Goal: Task Accomplishment & Management: Manage account settings

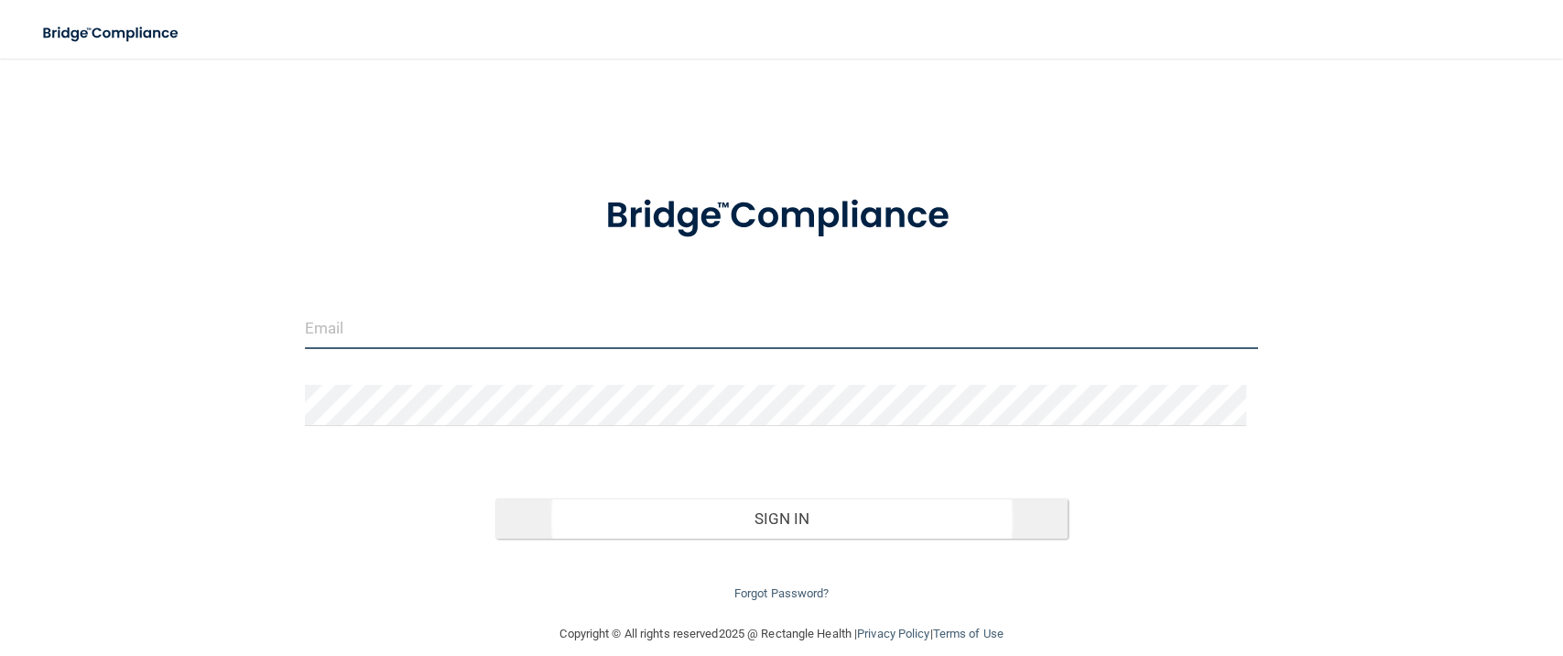
type input "[EMAIL_ADDRESS][DOMAIN_NAME]"
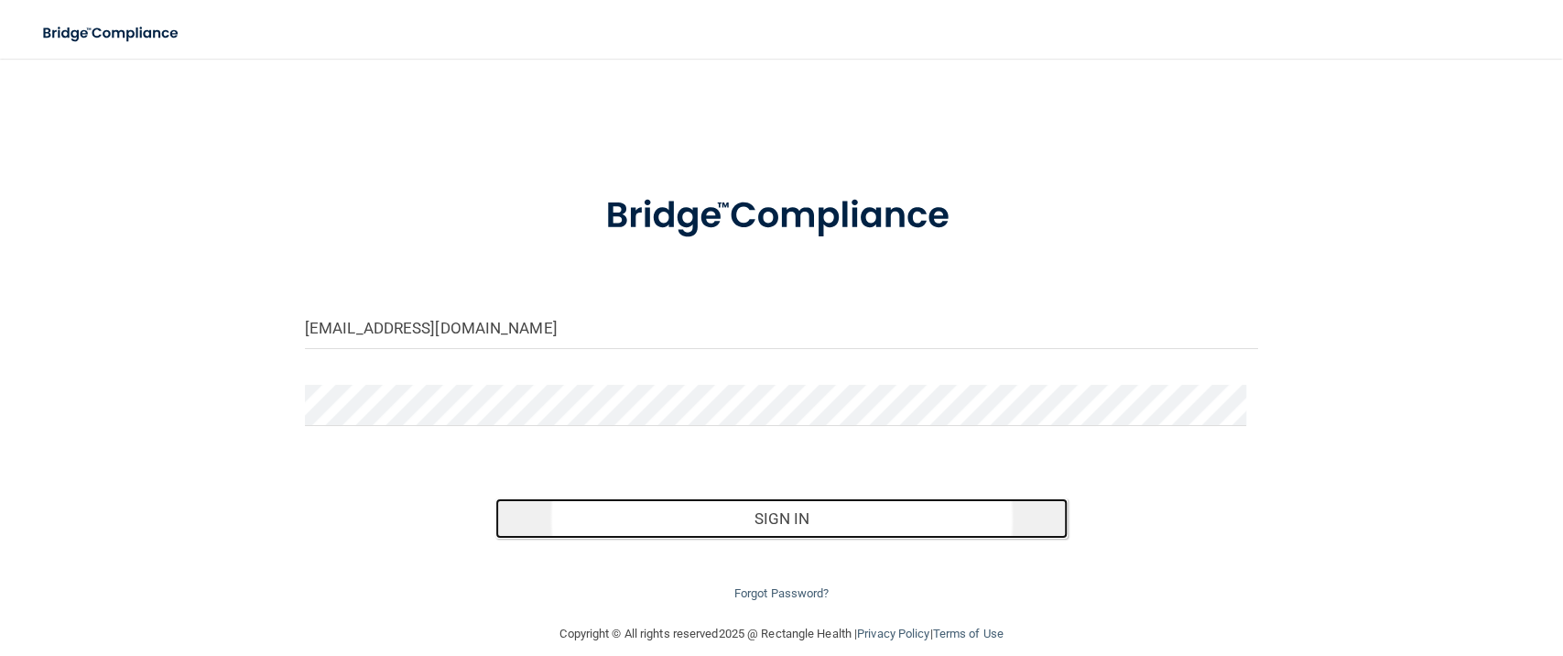
click at [799, 504] on button "Sign In" at bounding box center [782, 518] width 572 height 40
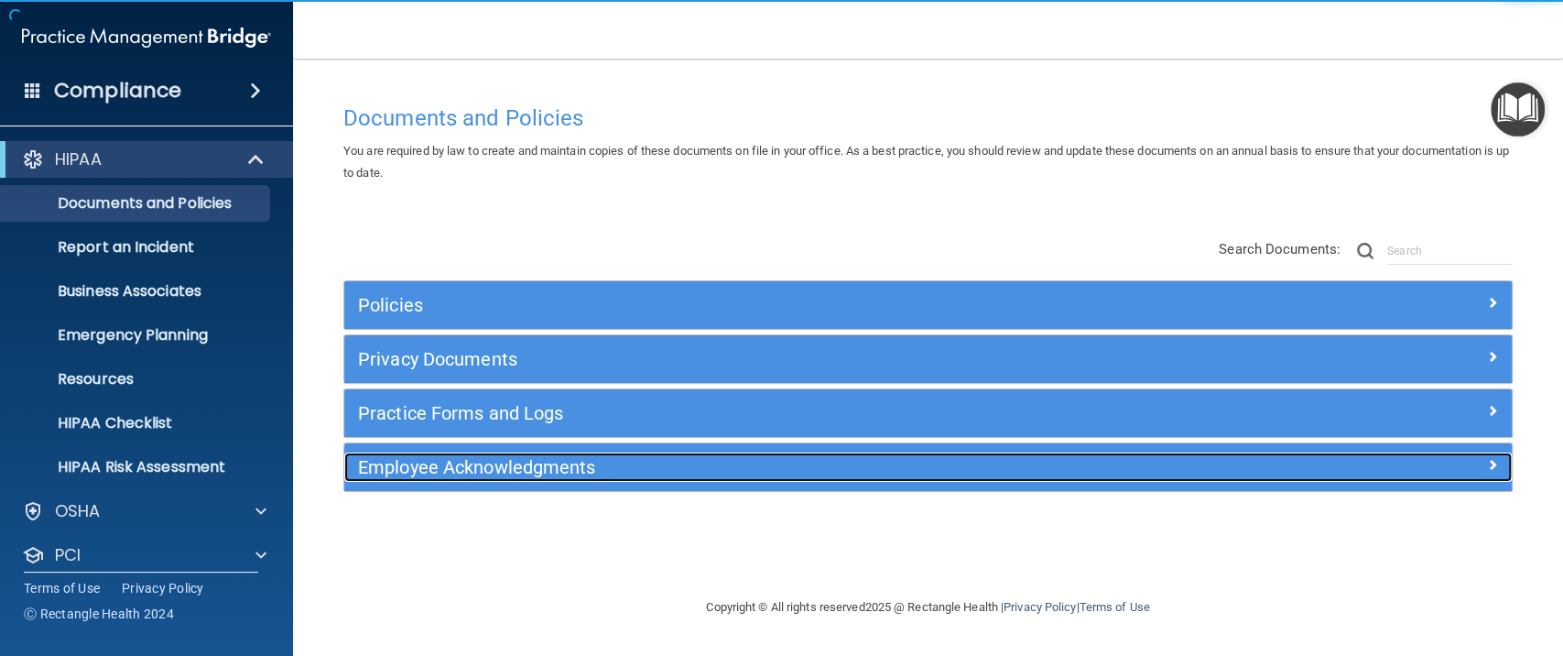
click at [494, 457] on h5 "Employee Acknowledgments" at bounding box center [782, 467] width 848 height 20
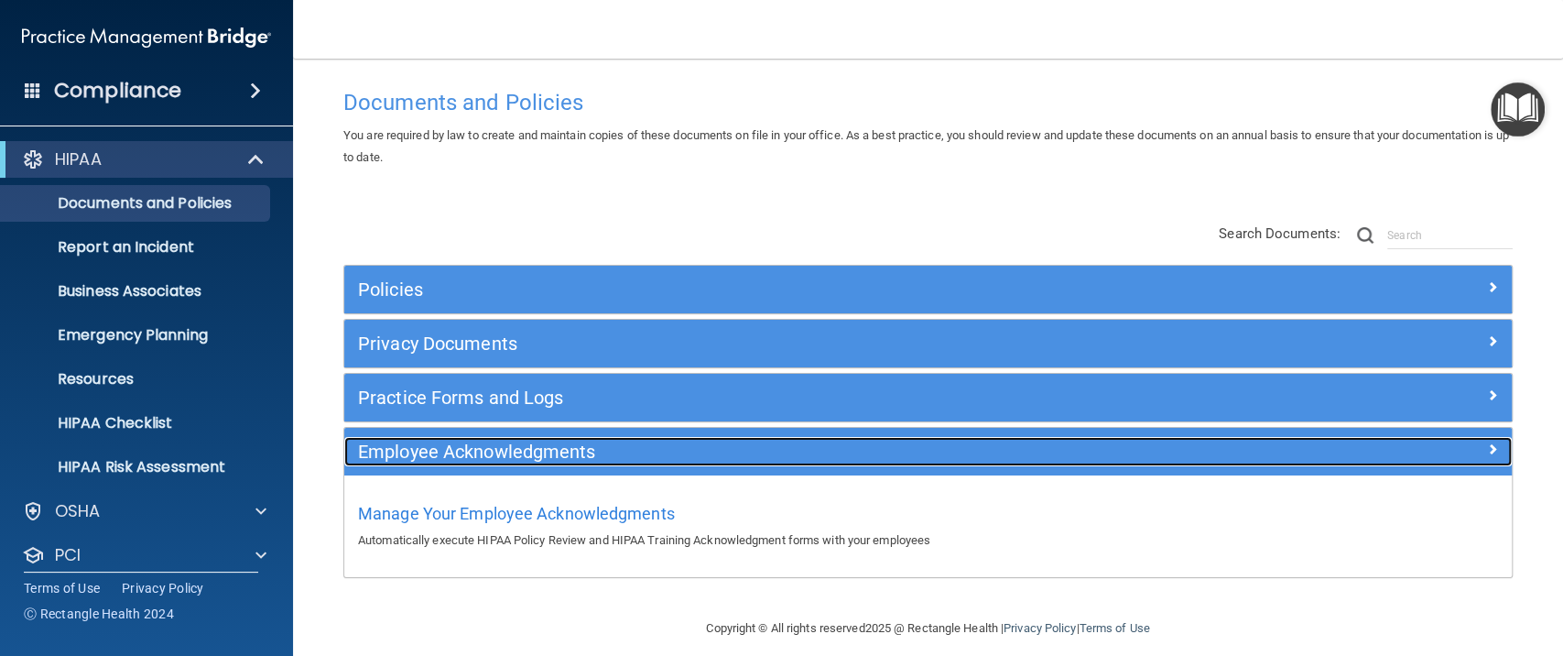
scroll to position [30, 0]
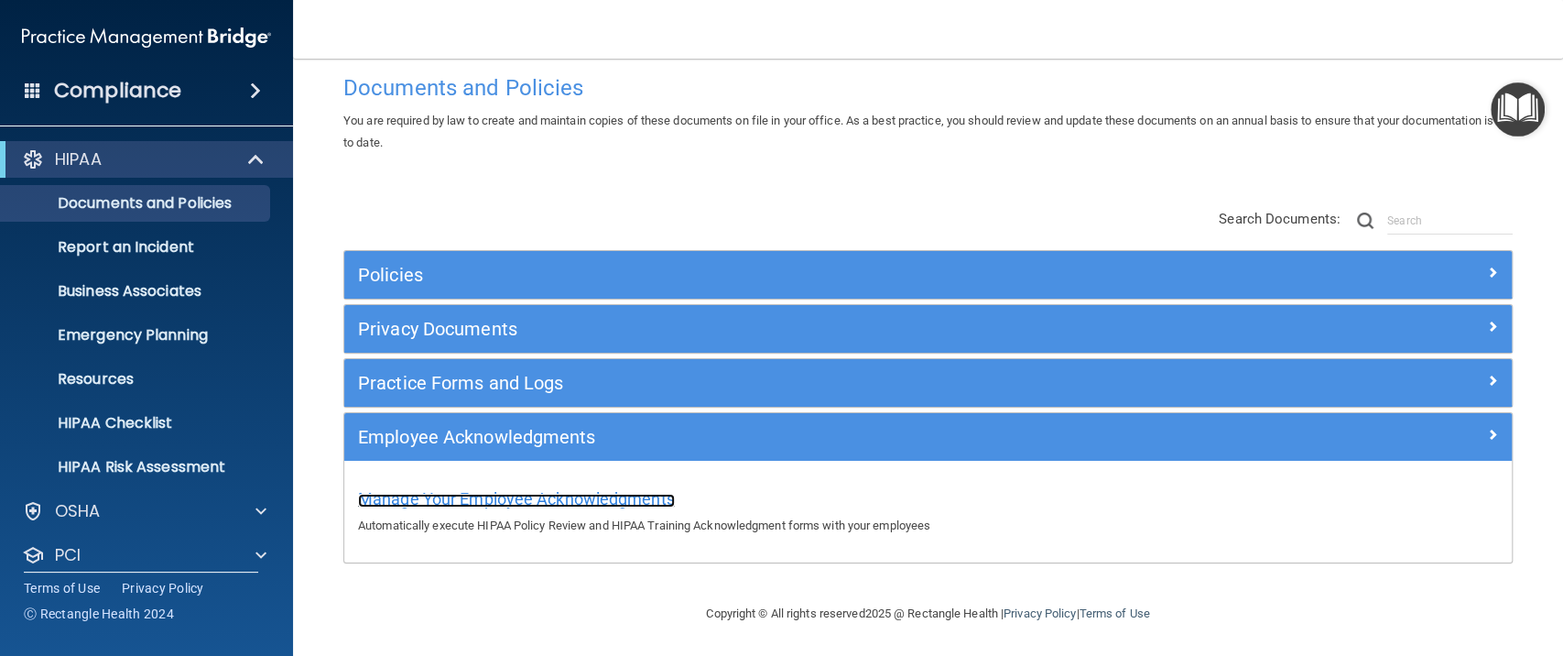
click at [509, 497] on span "Manage Your Employee Acknowledgments" at bounding box center [516, 498] width 317 height 19
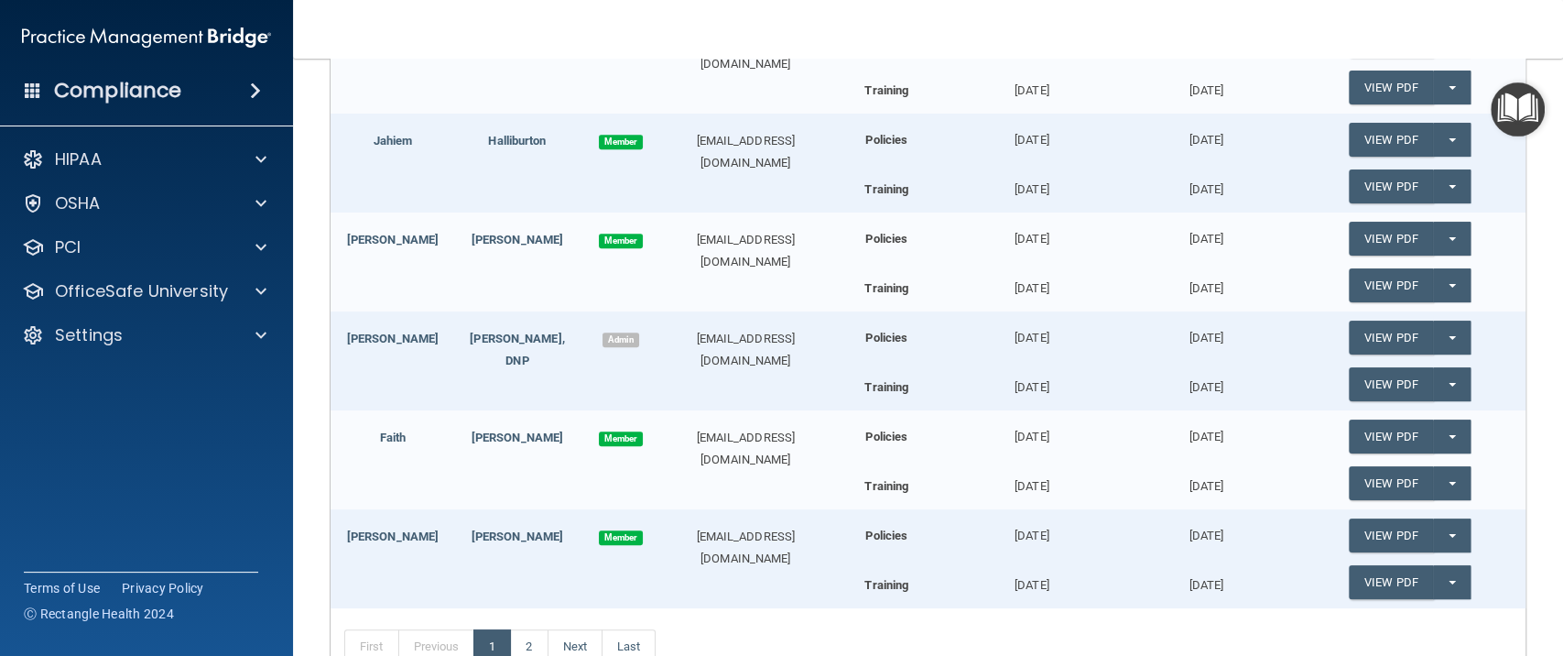
scroll to position [610, 0]
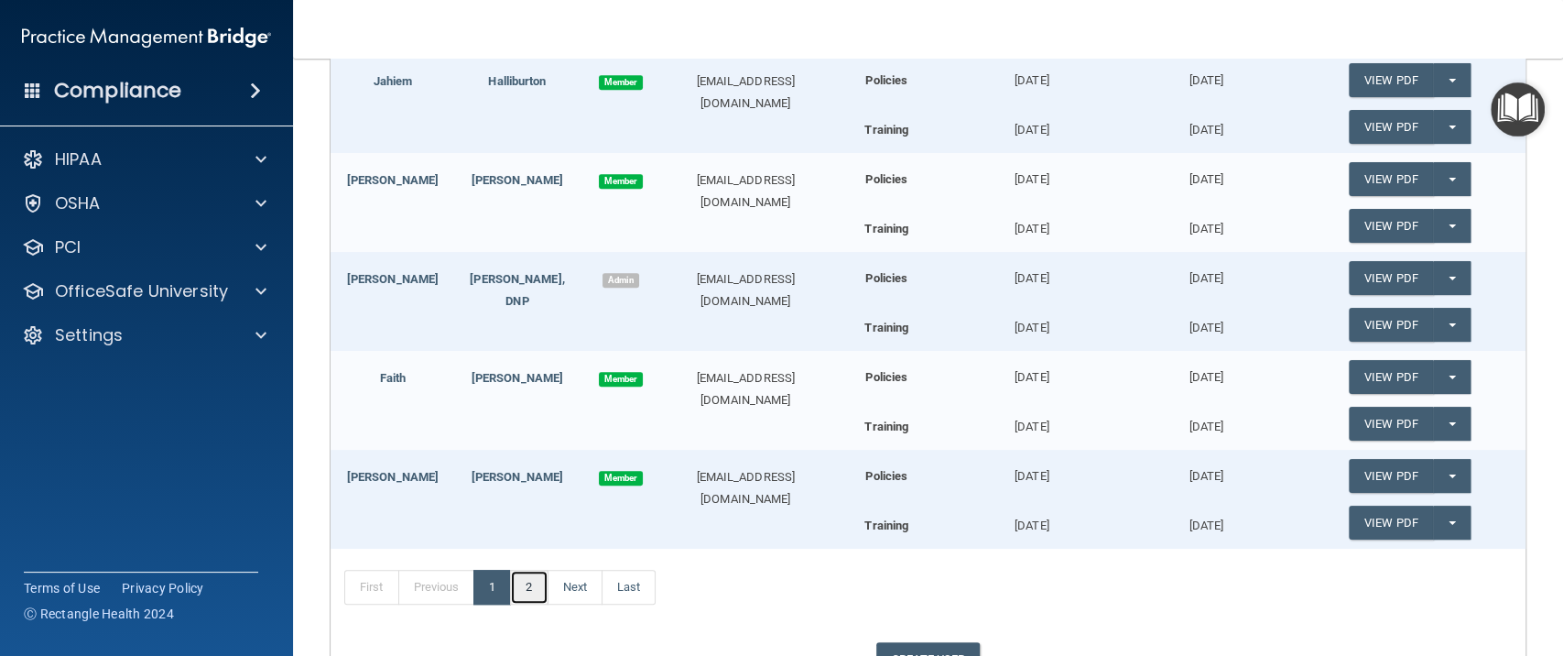
click at [523, 588] on link "2" at bounding box center [529, 587] width 38 height 35
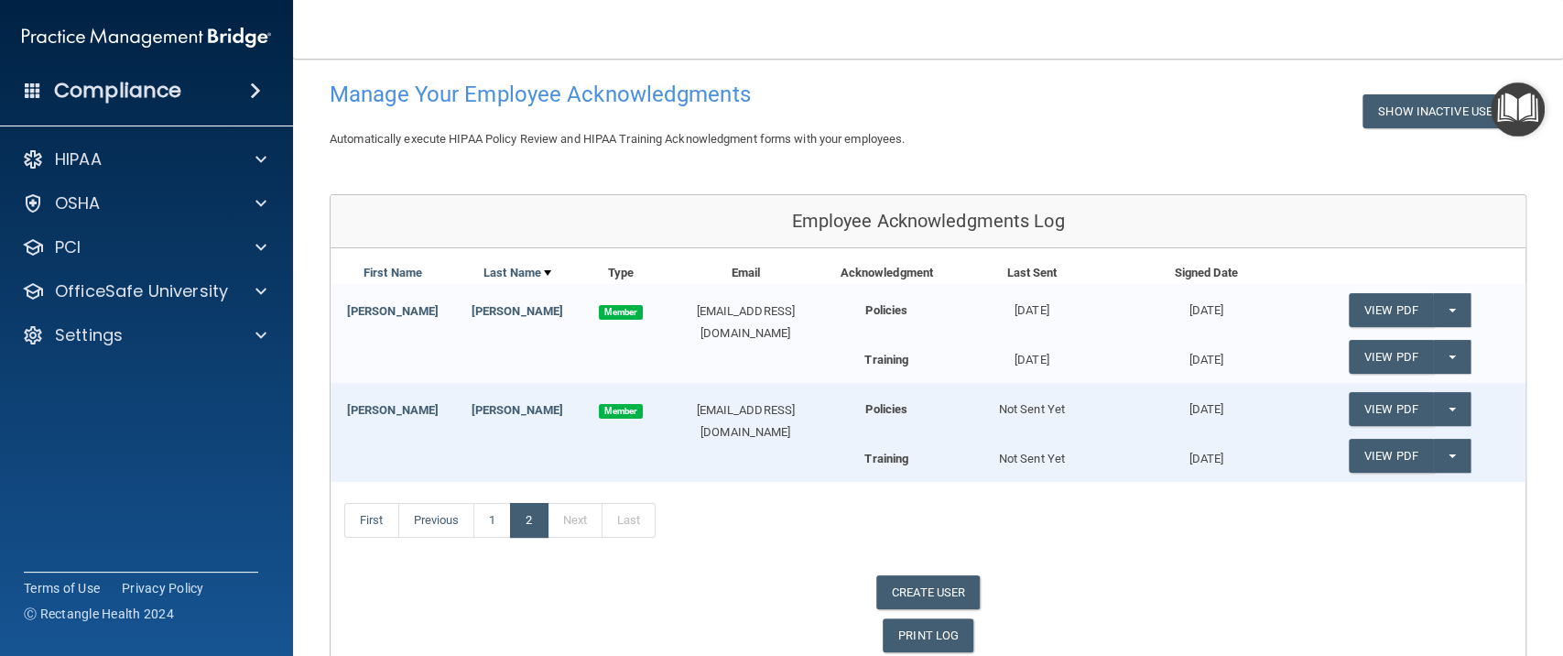
scroll to position [122, 0]
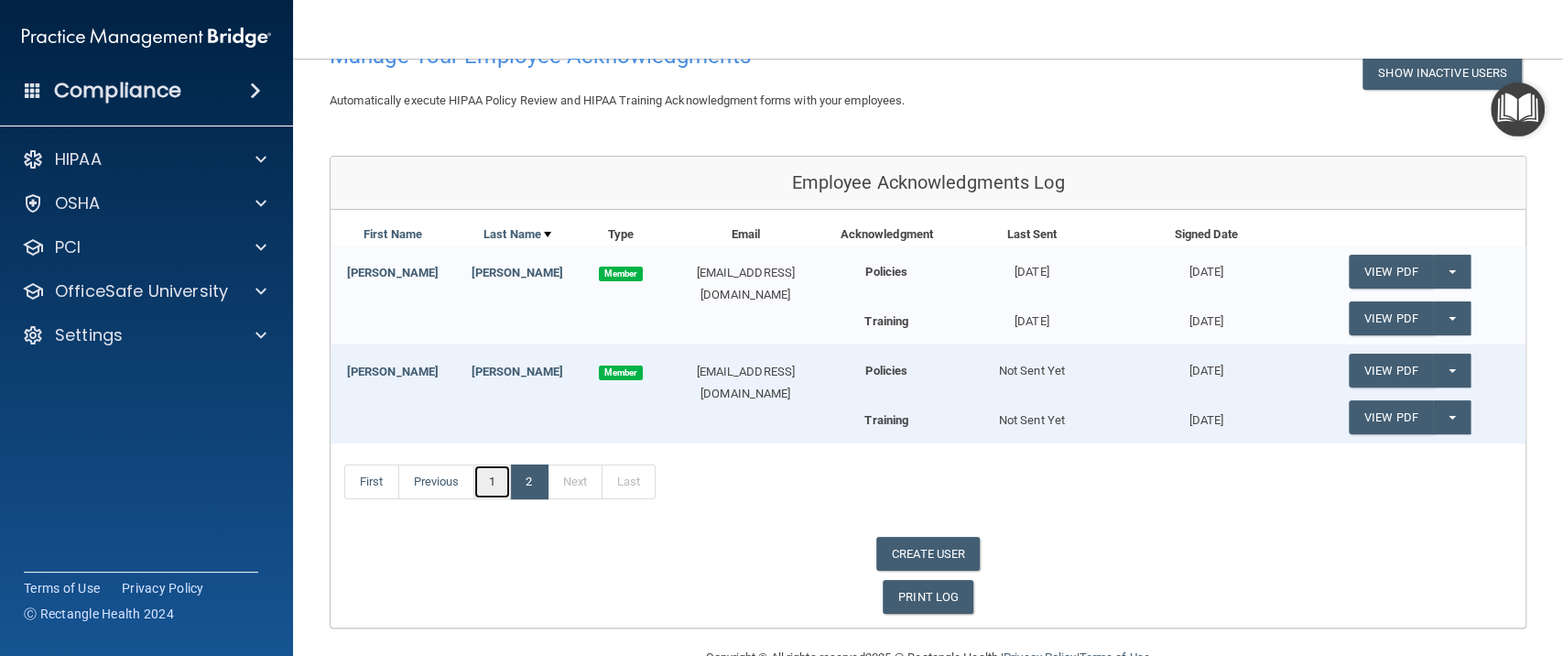
click at [500, 483] on link "1" at bounding box center [493, 481] width 38 height 35
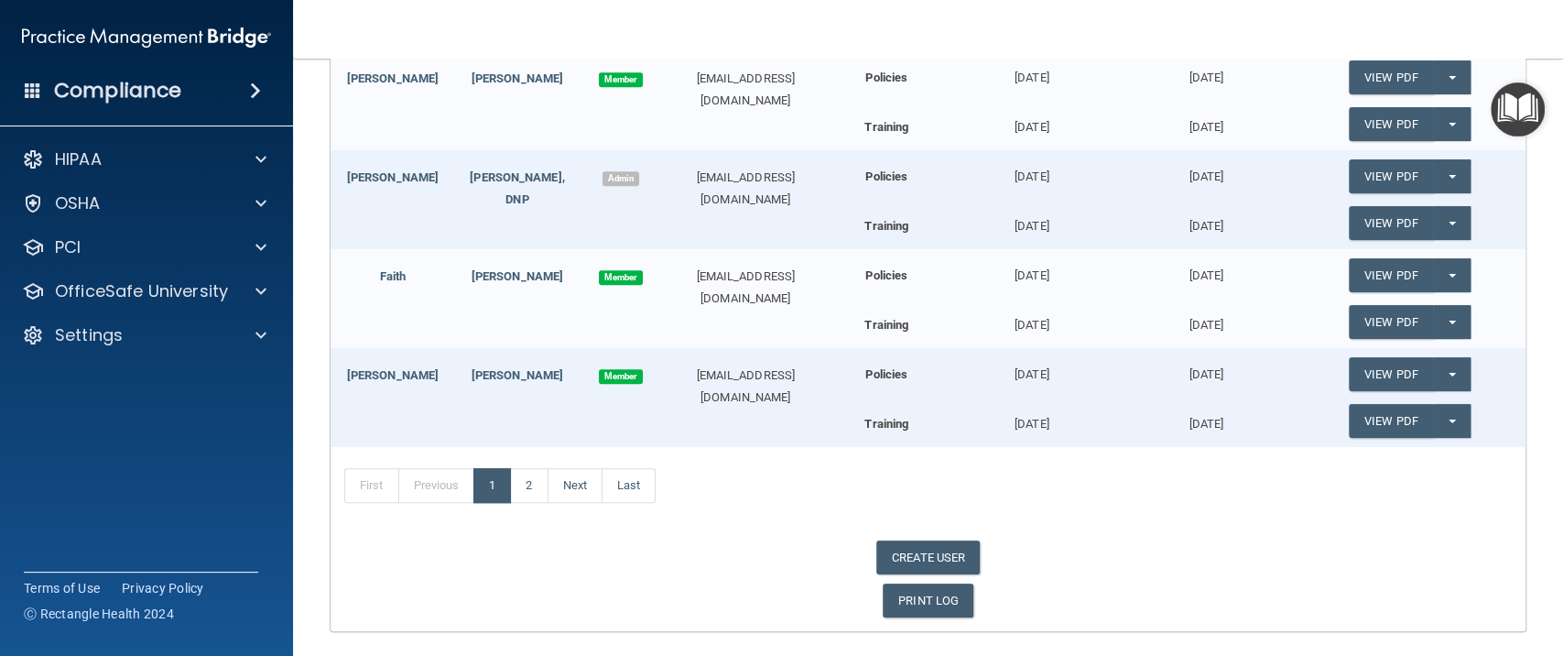
scroll to position [714, 0]
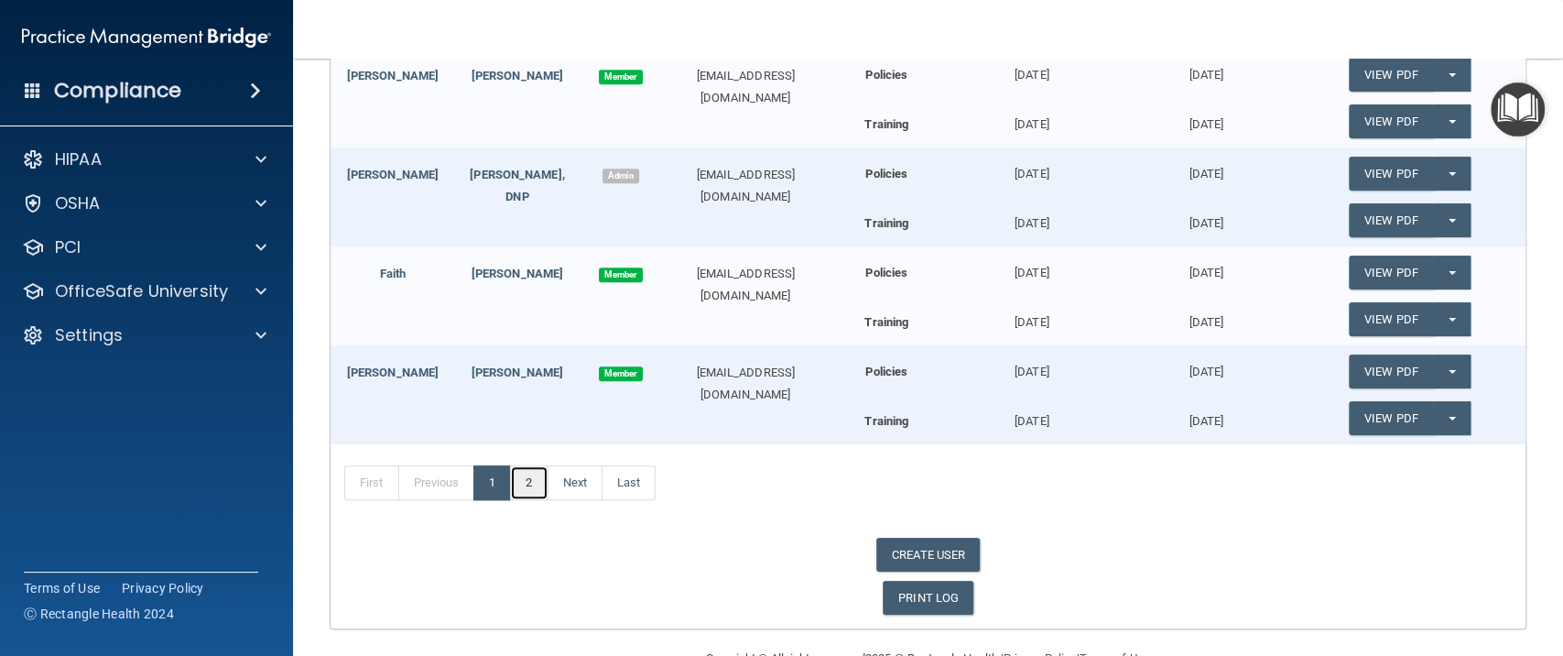
click at [537, 480] on link "2" at bounding box center [529, 482] width 38 height 35
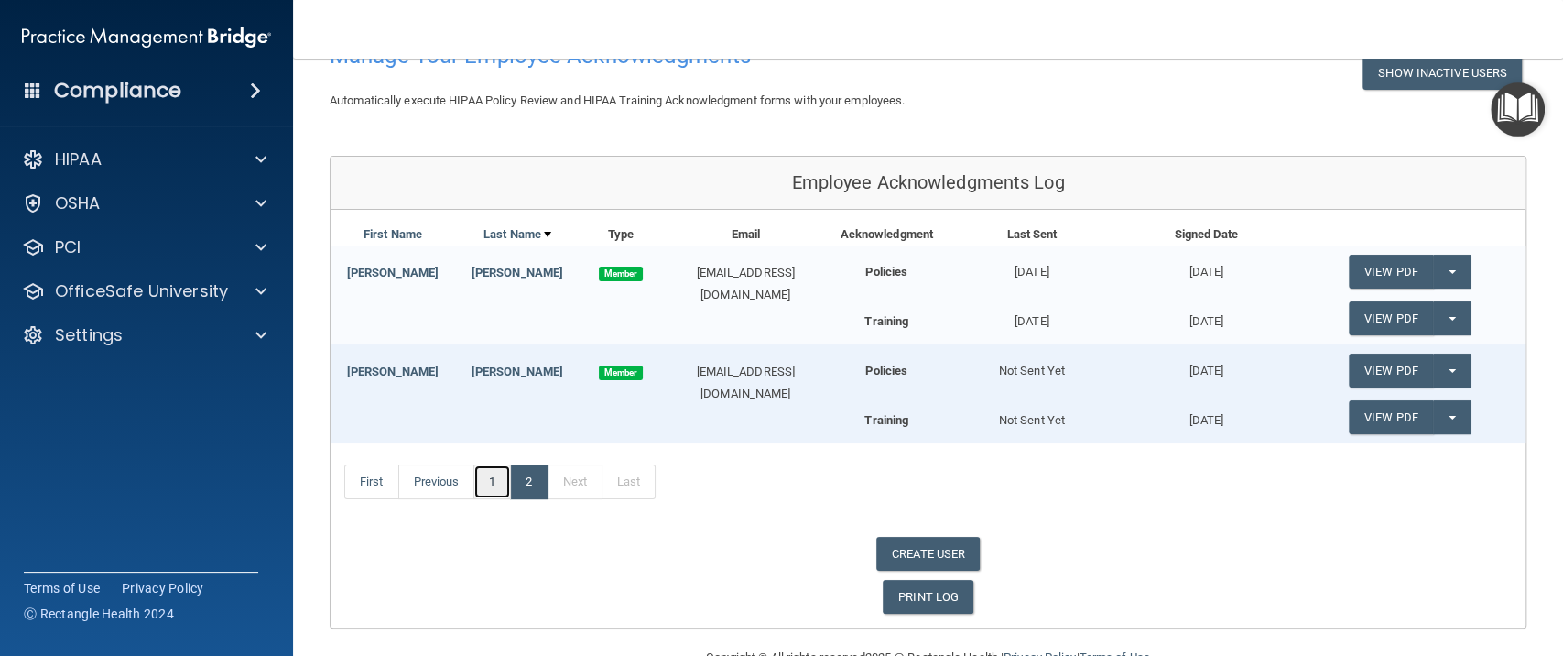
click at [491, 480] on link "1" at bounding box center [493, 481] width 38 height 35
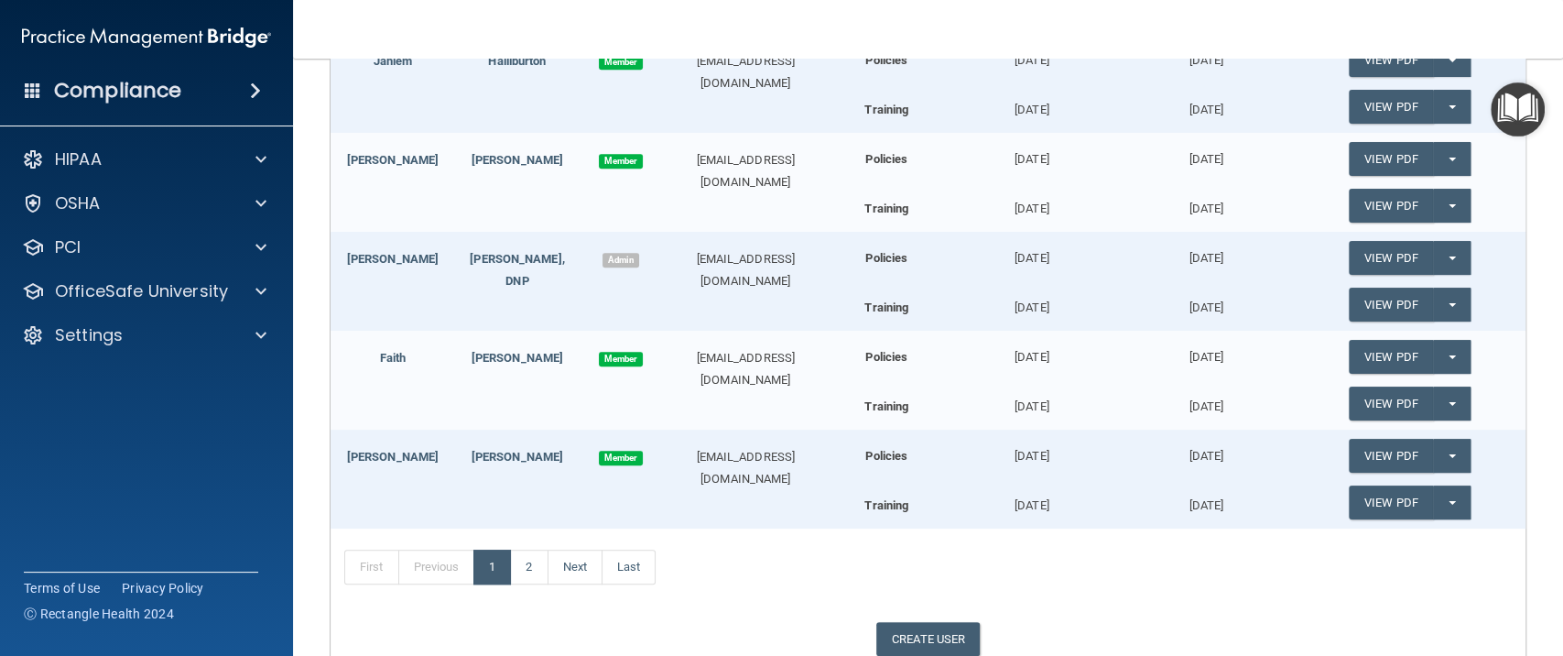
scroll to position [757, 0]
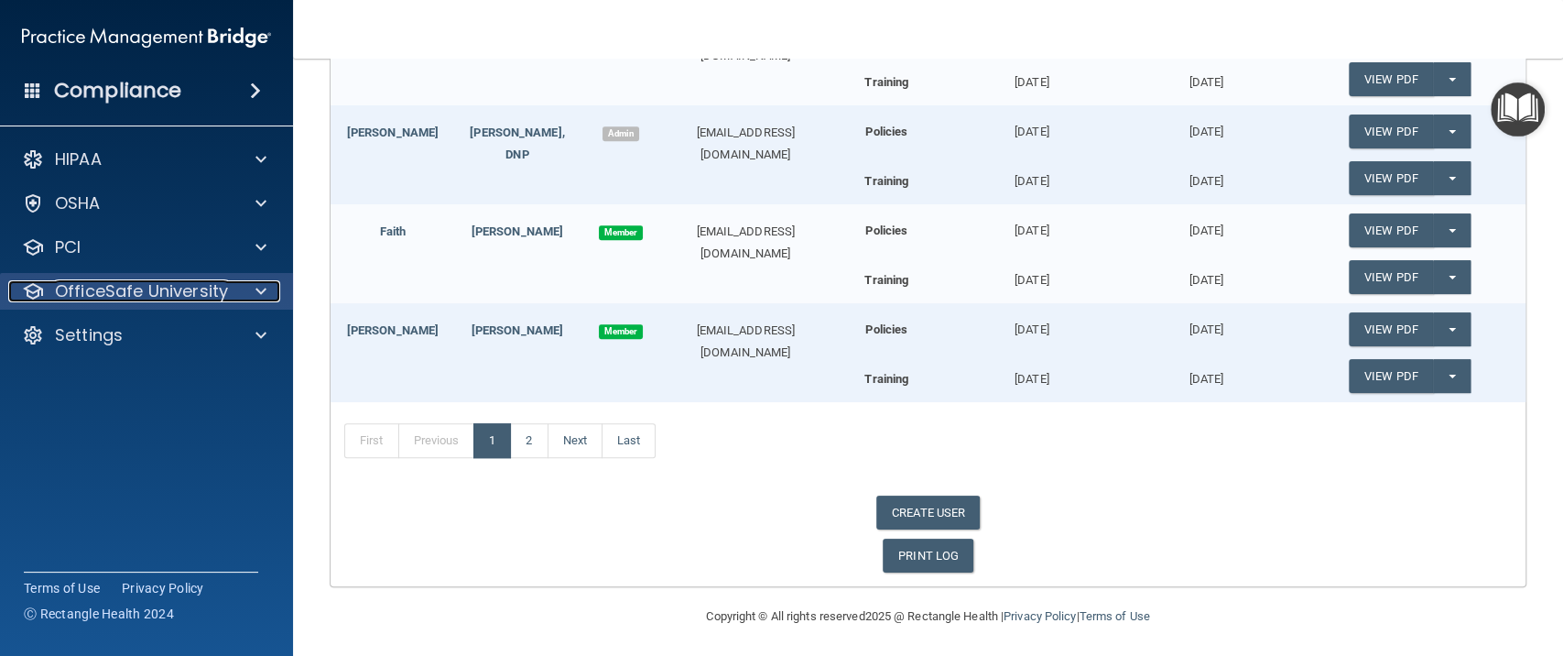
click at [249, 287] on div at bounding box center [258, 291] width 46 height 22
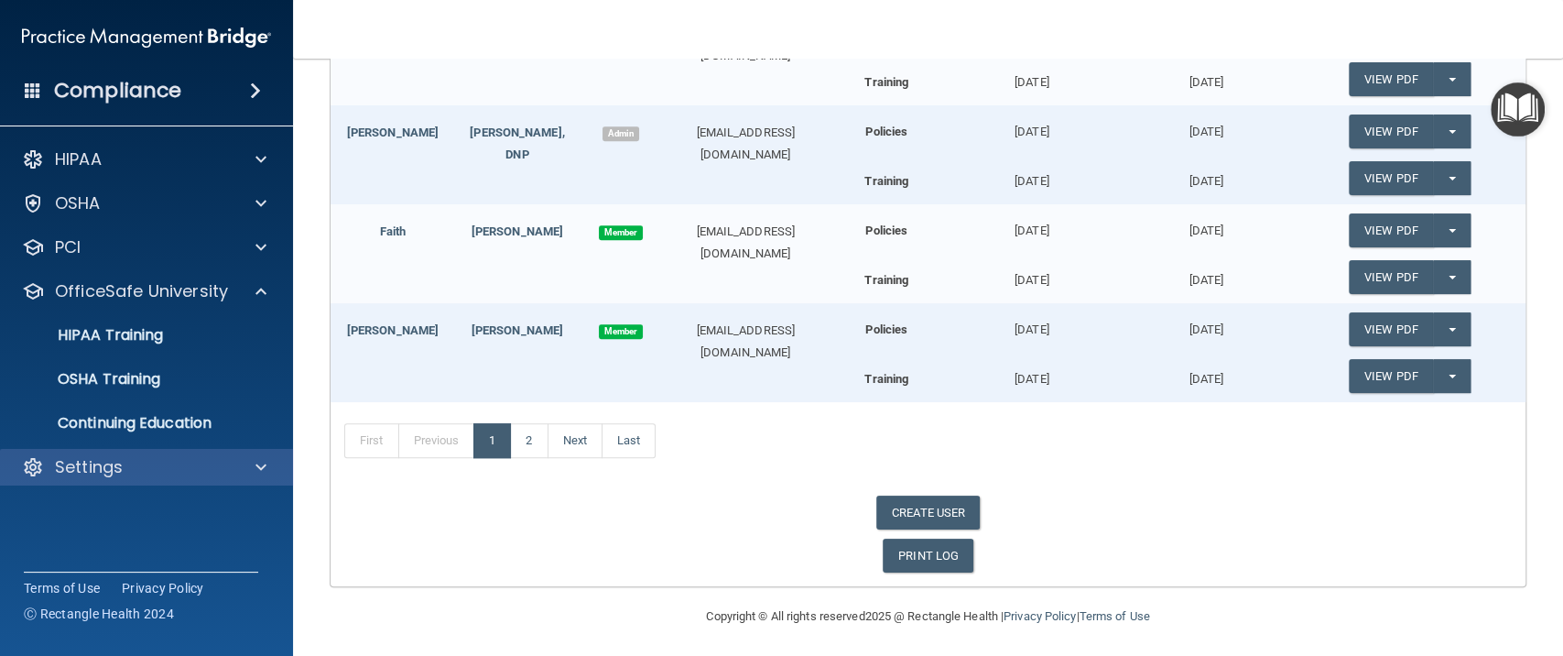
click at [178, 452] on div "Settings" at bounding box center [147, 467] width 294 height 37
click at [126, 464] on div "Settings" at bounding box center [121, 467] width 227 height 22
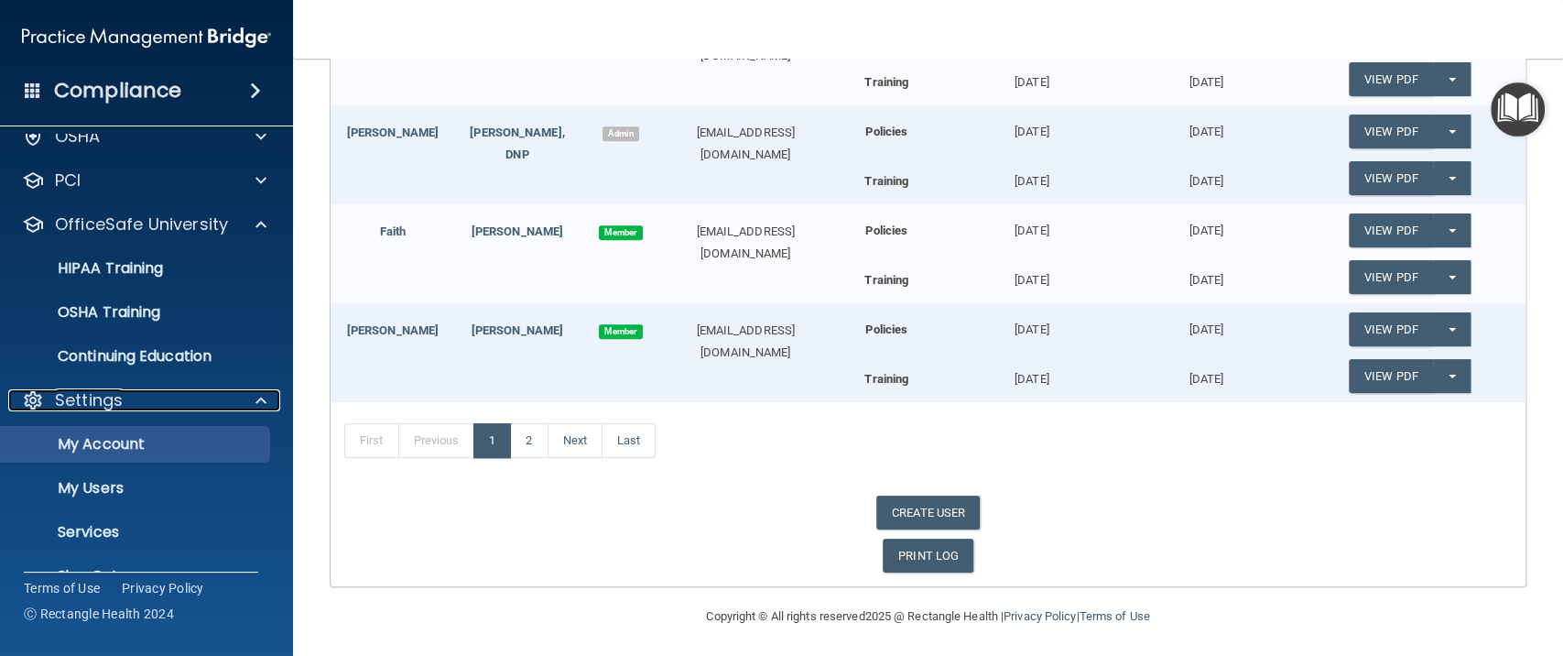
scroll to position [103, 0]
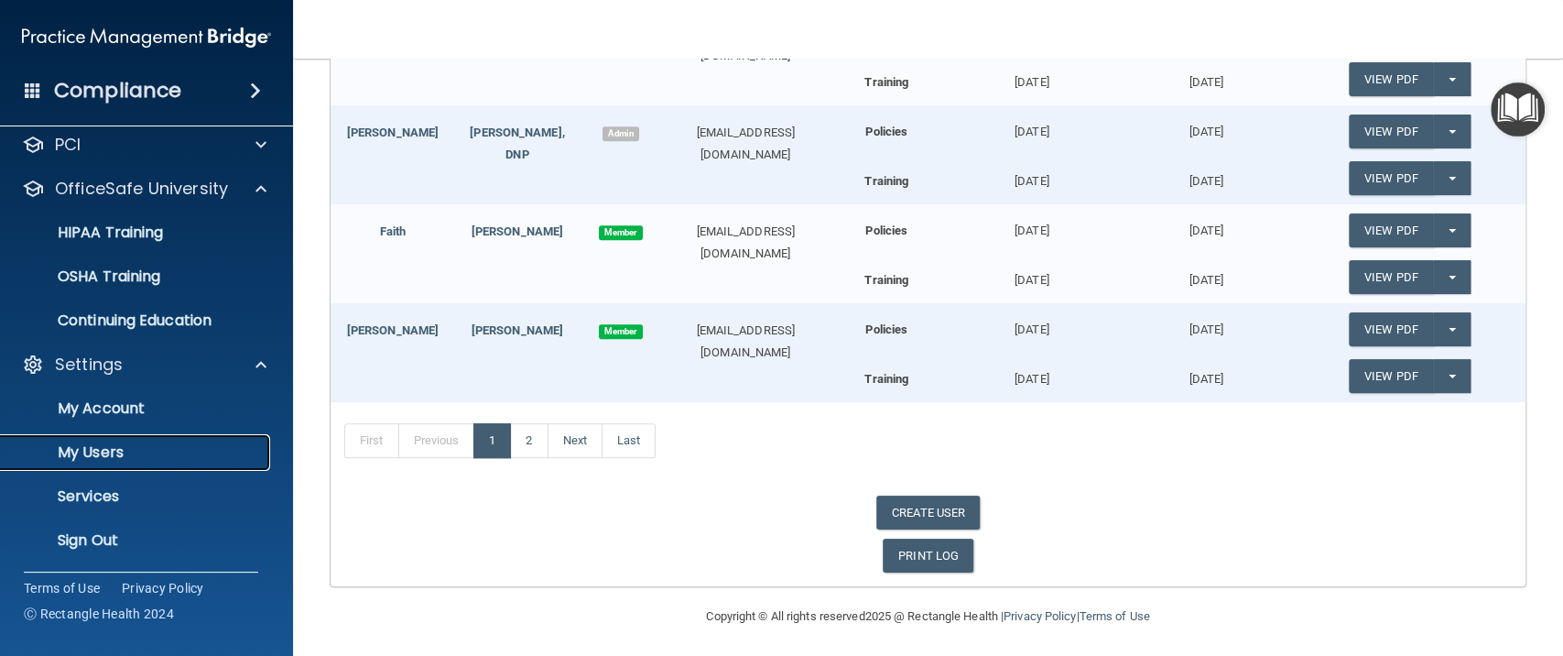
click at [136, 464] on link "My Users" at bounding box center [126, 452] width 289 height 37
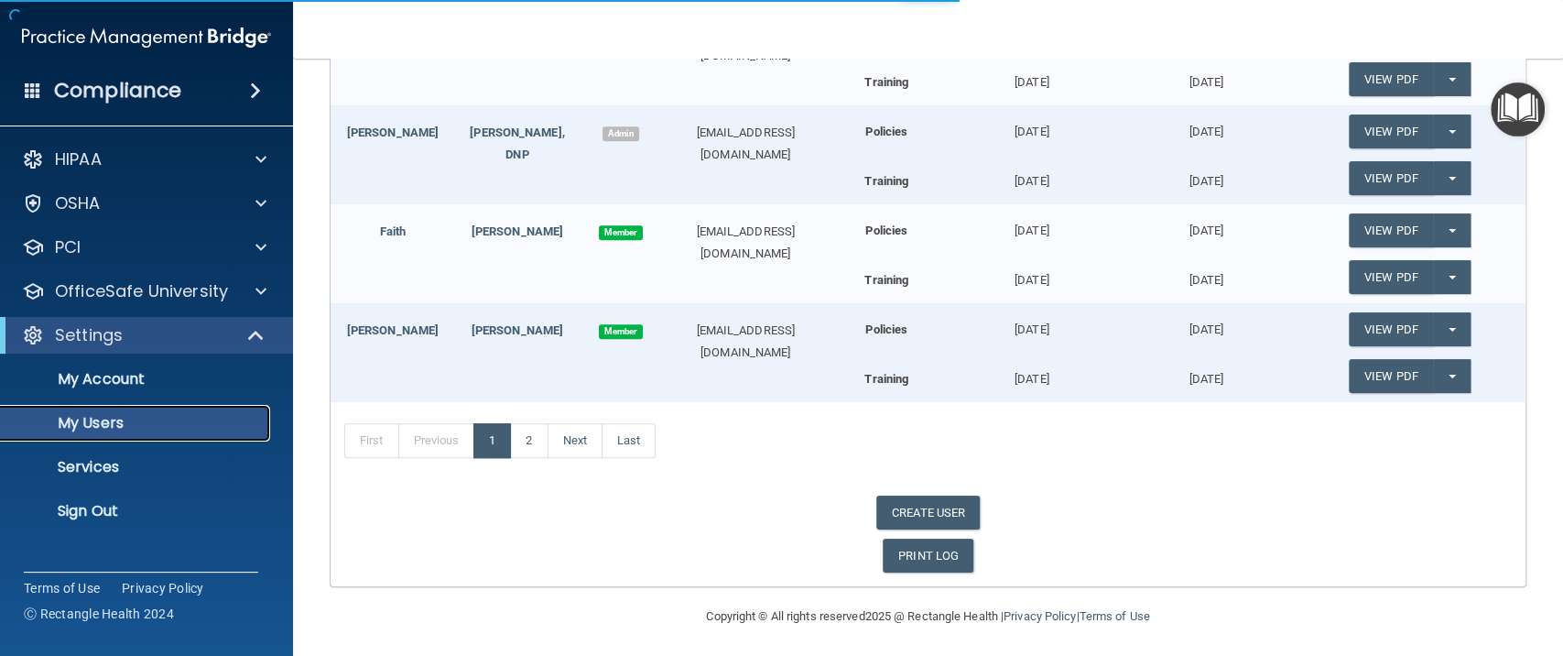
select select "20"
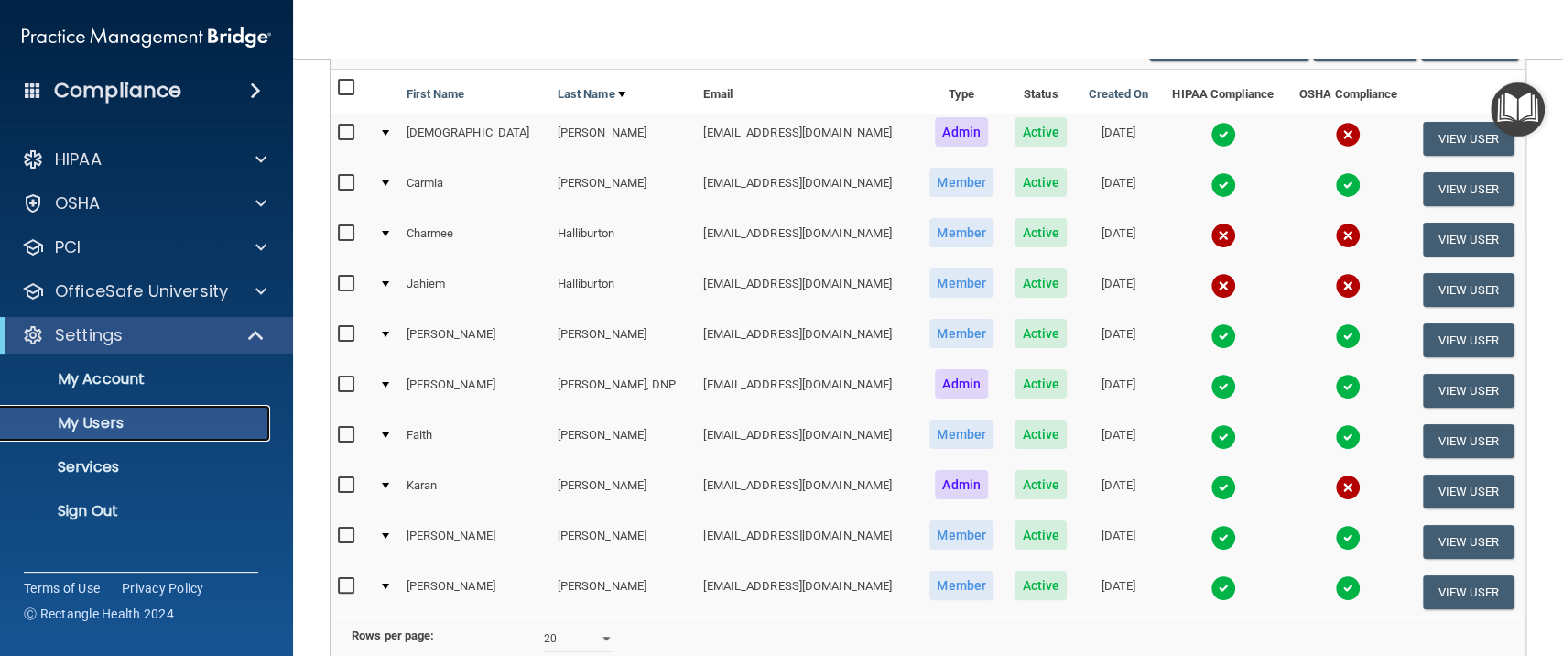
scroll to position [117, 0]
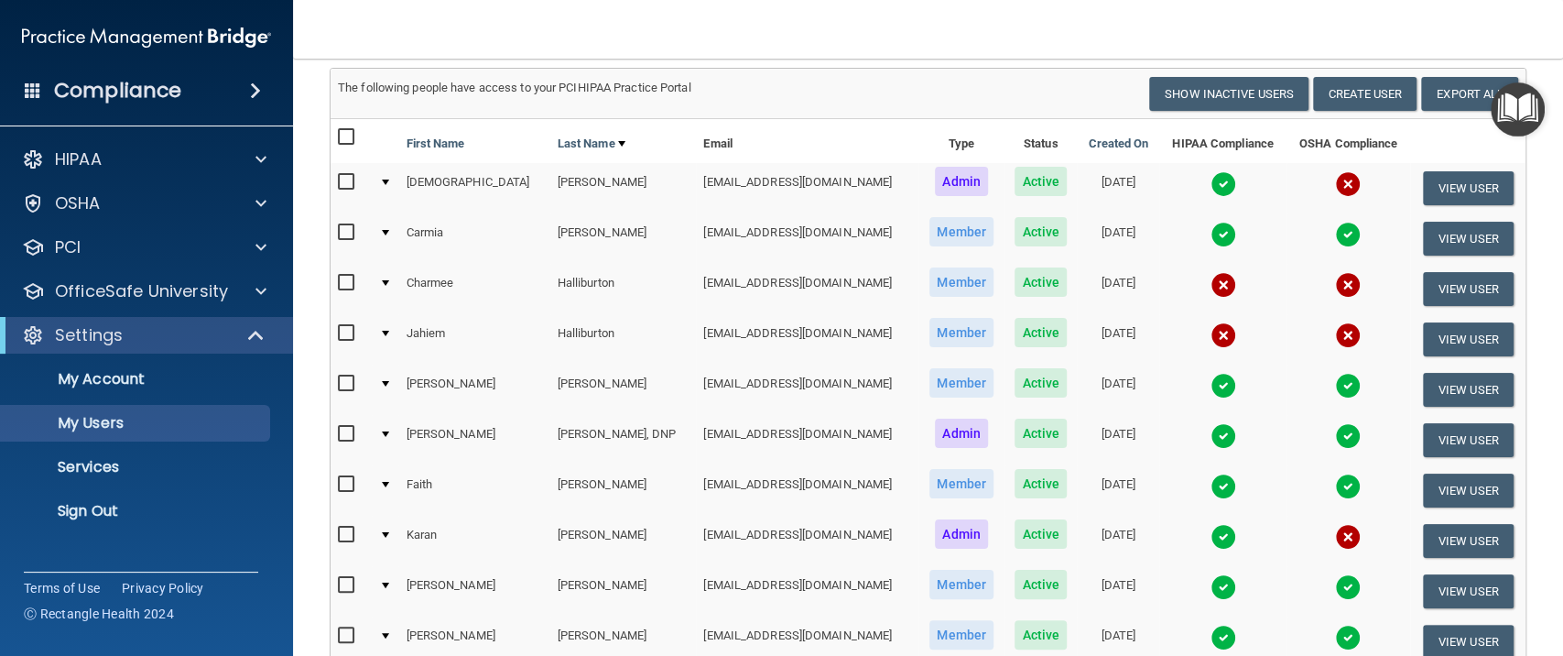
click at [389, 280] on div at bounding box center [385, 282] width 7 height 5
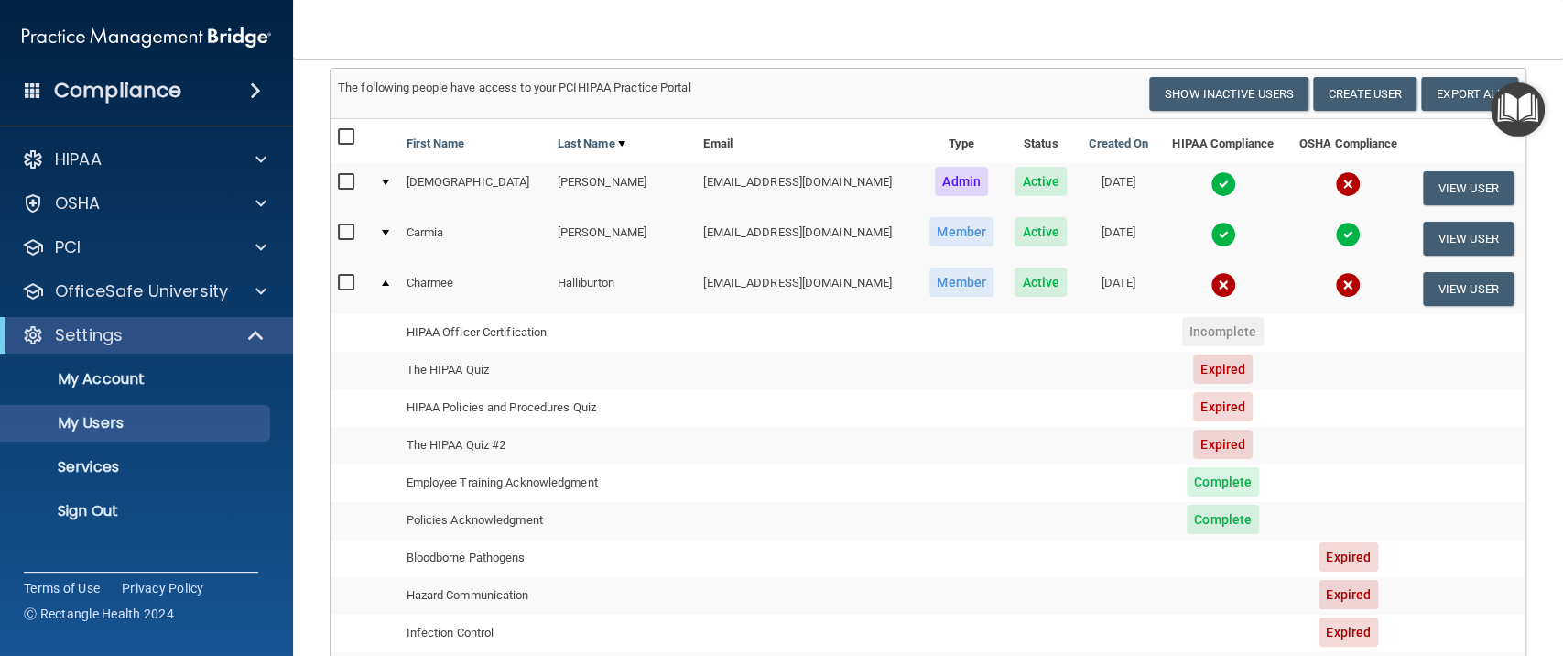
drag, startPoint x: 413, startPoint y: 367, endPoint x: 1227, endPoint y: 439, distance: 817.4
click at [1227, 439] on tbody "Charmee Halliburton challiburton@almschc.org Member Active 11/14/2023 View User…" at bounding box center [928, 458] width 1195 height 388
copy tbody "The HIPAA Quiz Expired HIPAA Policies and Procedures Quiz Expired The HIPAA Qui…"
click at [1450, 289] on button "View User" at bounding box center [1468, 289] width 91 height 34
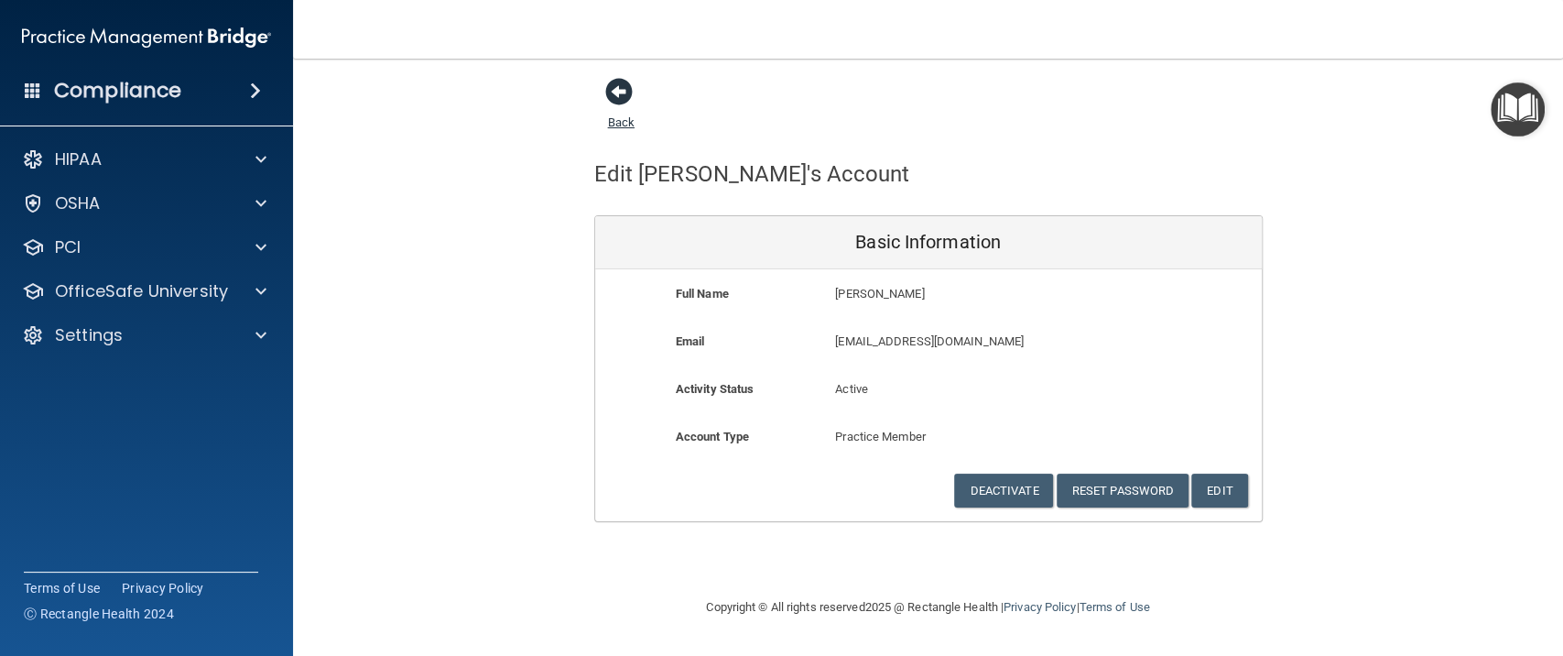
click at [626, 92] on span at bounding box center [618, 91] width 27 height 27
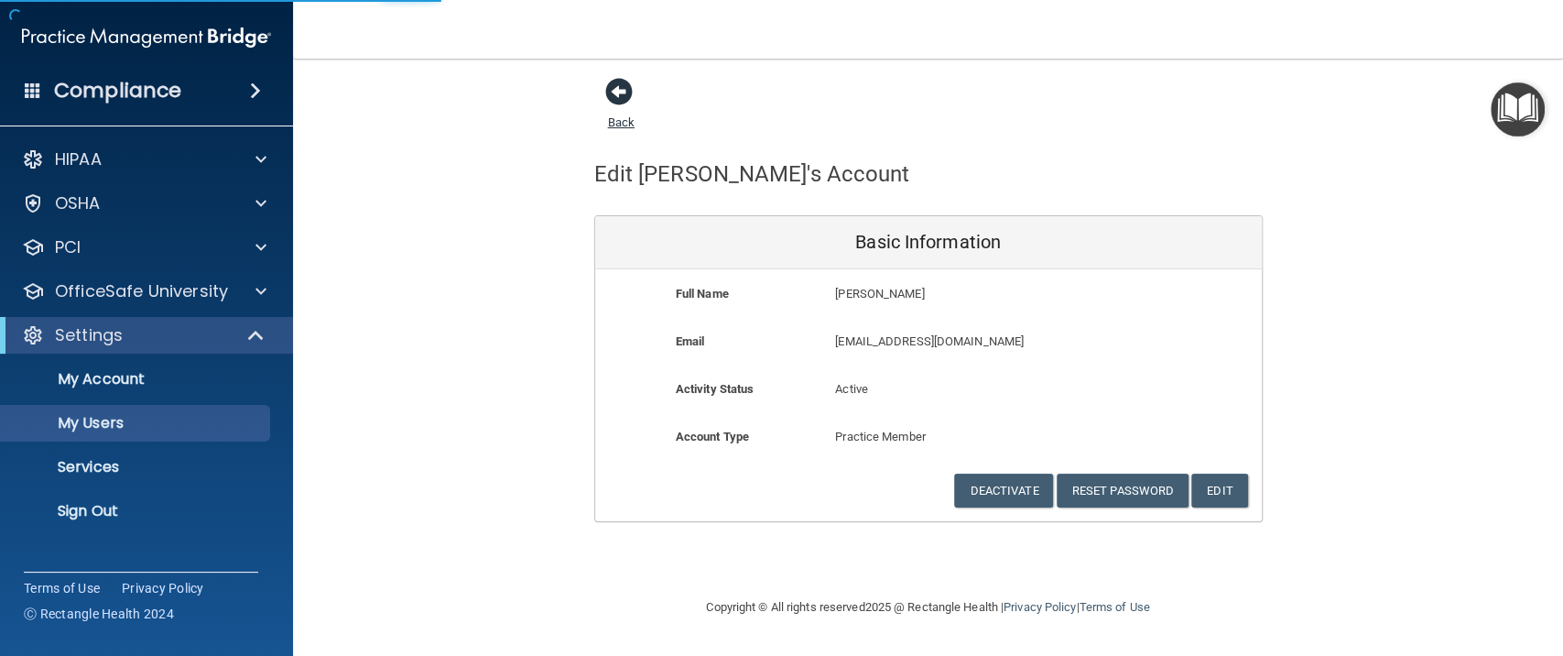
select select "20"
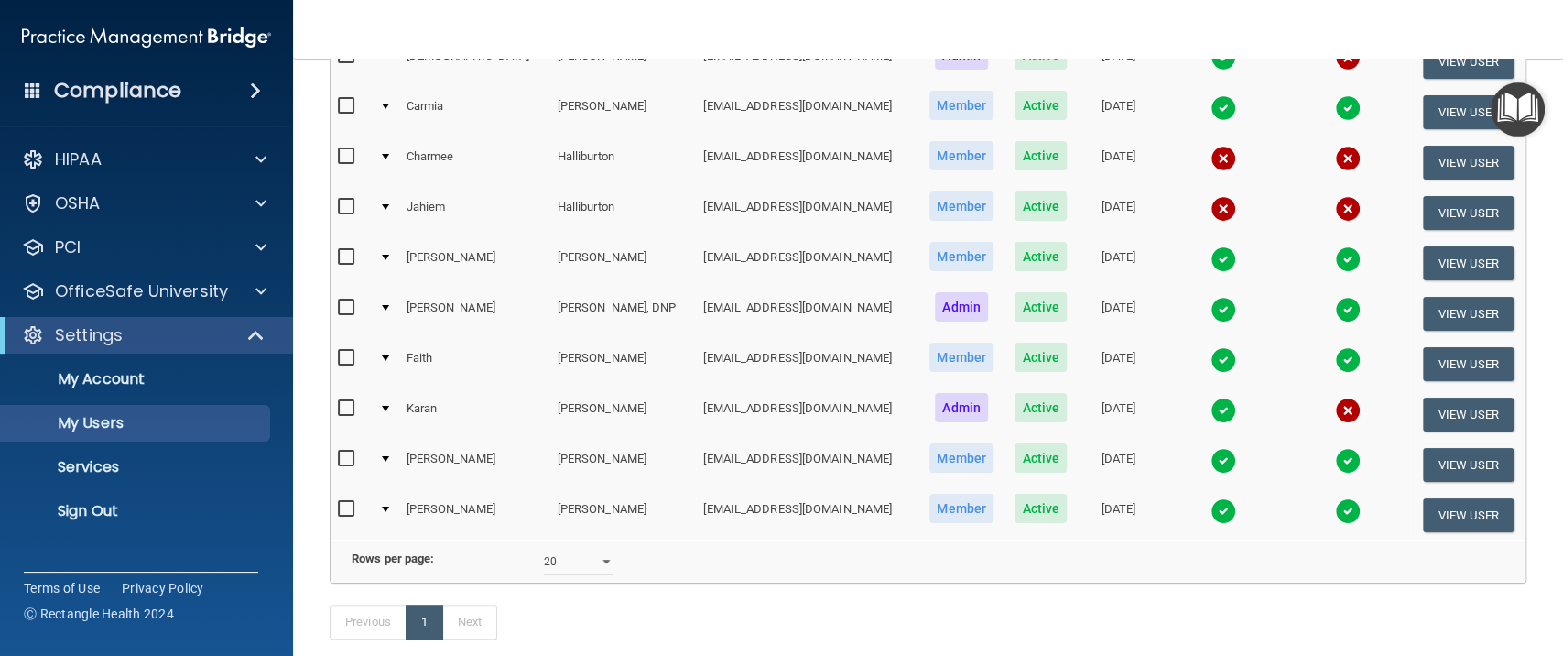
scroll to position [122, 0]
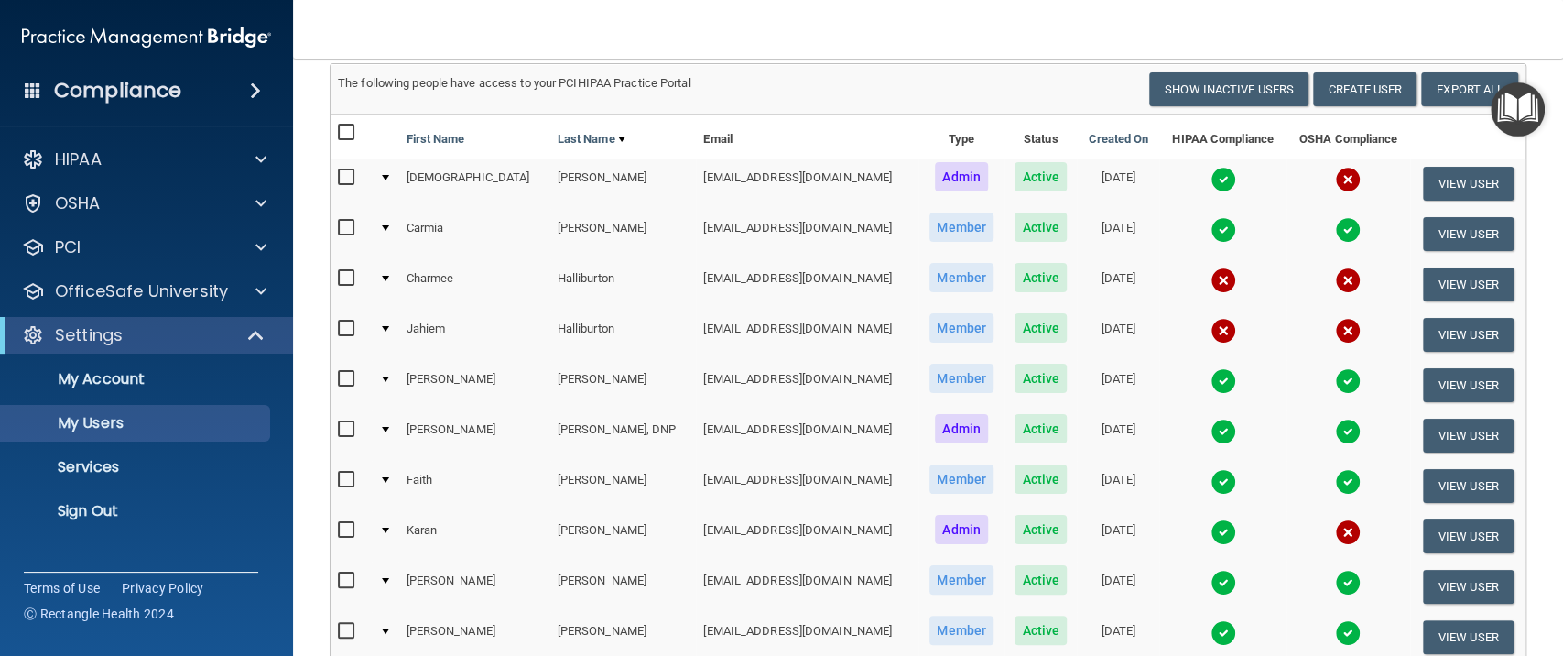
click at [1211, 282] on img at bounding box center [1224, 280] width 26 height 26
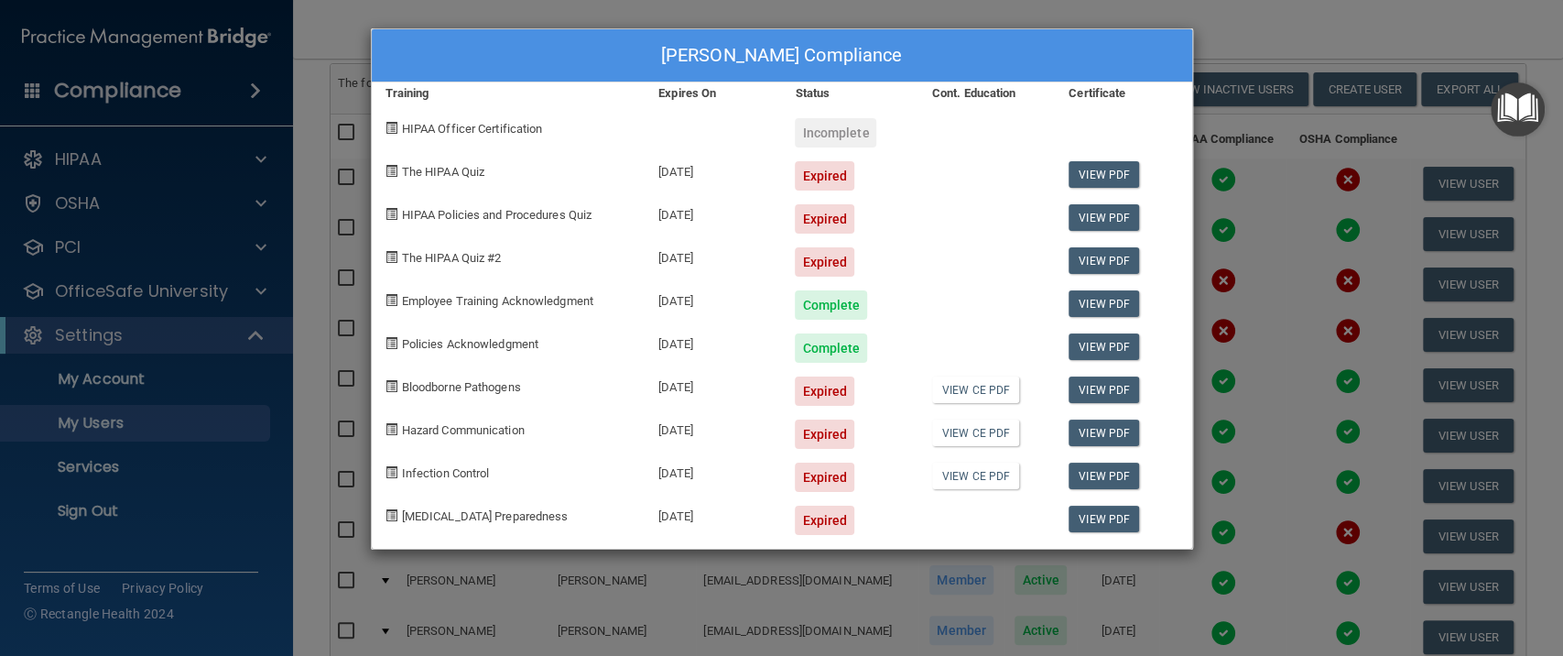
click at [1239, 39] on div "Charmee Halliburton's Compliance Training Expires On Status Cont. Education Cer…" at bounding box center [781, 328] width 1563 height 656
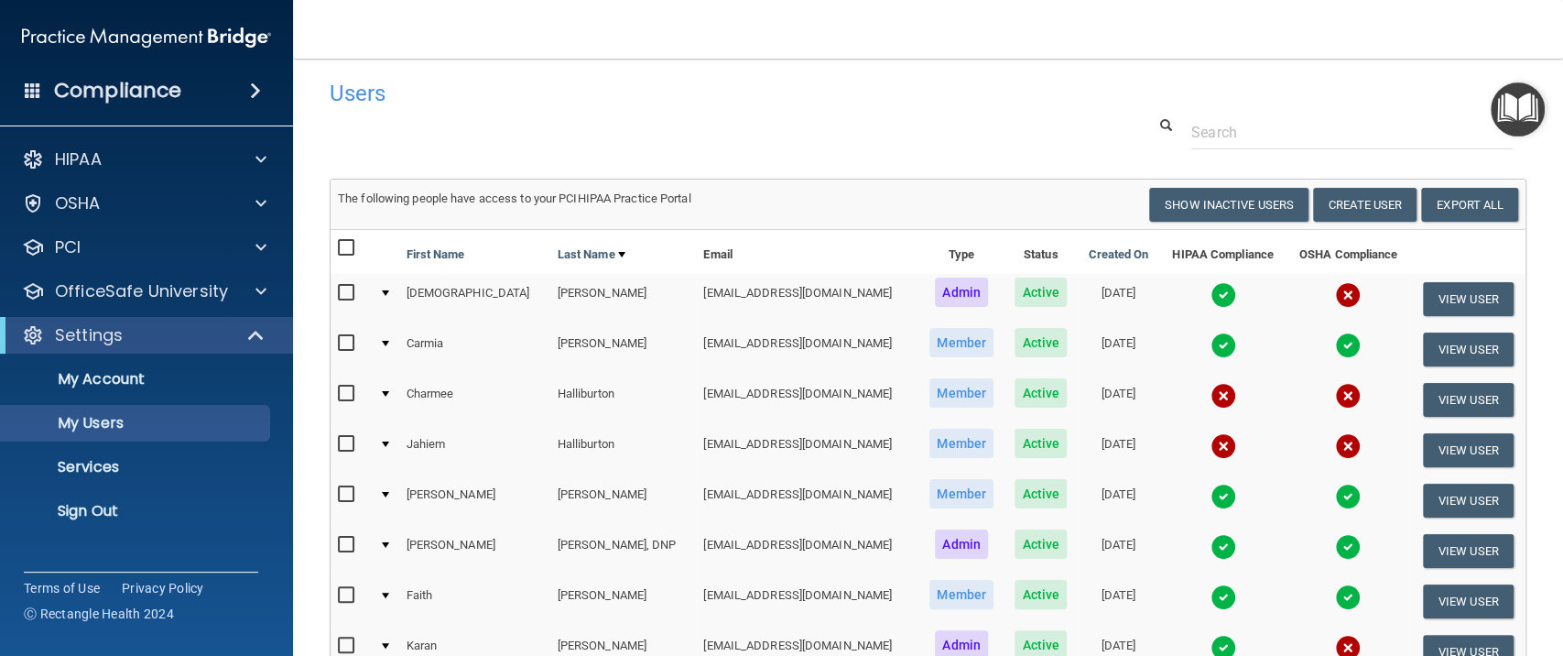
scroll to position [0, 0]
